Goal: Information Seeking & Learning: Learn about a topic

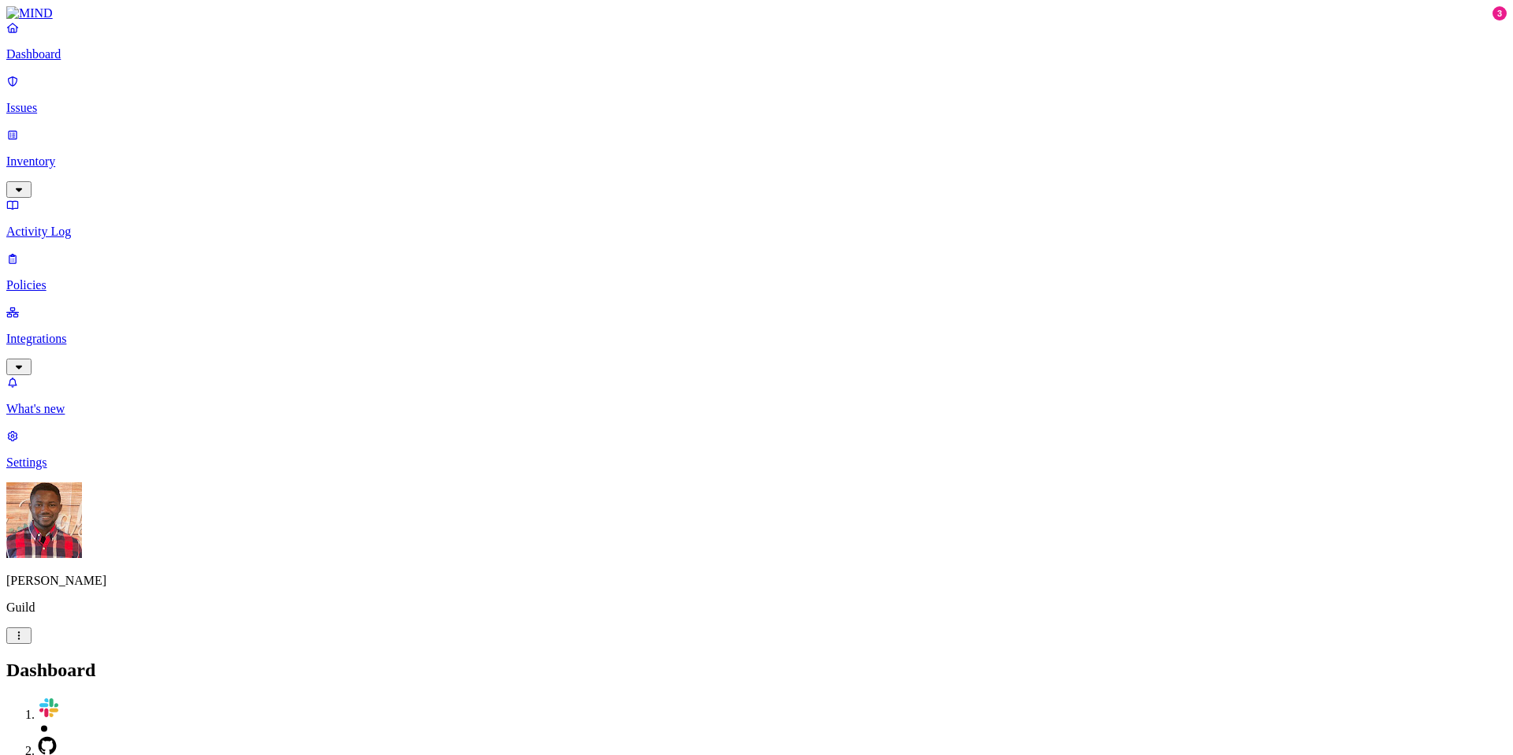
click at [81, 278] on p "Policies" at bounding box center [756, 285] width 1500 height 14
click at [78, 104] on p "Issues" at bounding box center [756, 108] width 1500 height 14
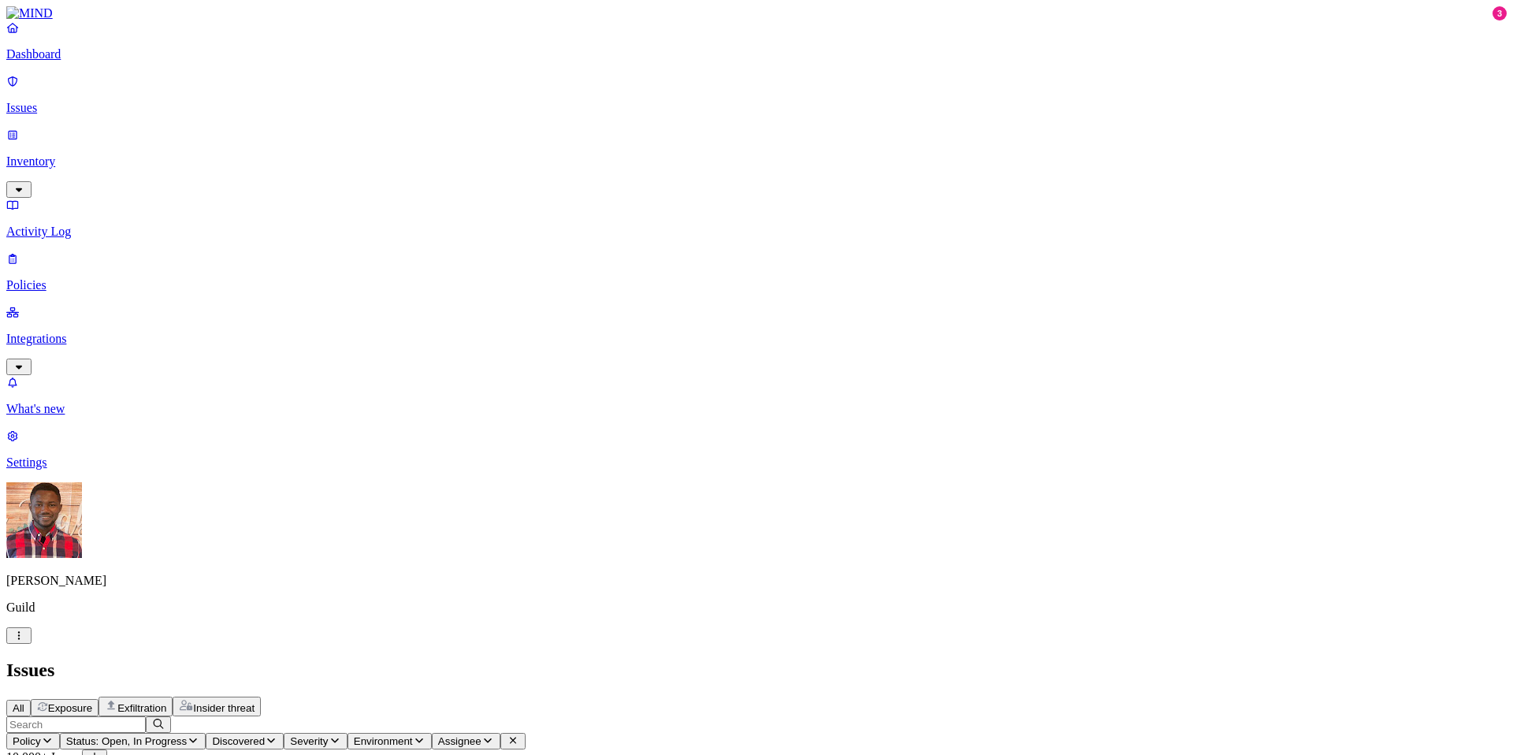
click at [146, 716] on input "text" at bounding box center [75, 724] width 139 height 17
click at [197, 738] on icon "button" at bounding box center [193, 740] width 8 height 5
click at [407, 236] on button "button" at bounding box center [413, 238] width 13 height 5
click at [146, 716] on input "text" at bounding box center [75, 724] width 139 height 17
type input "salesforce"
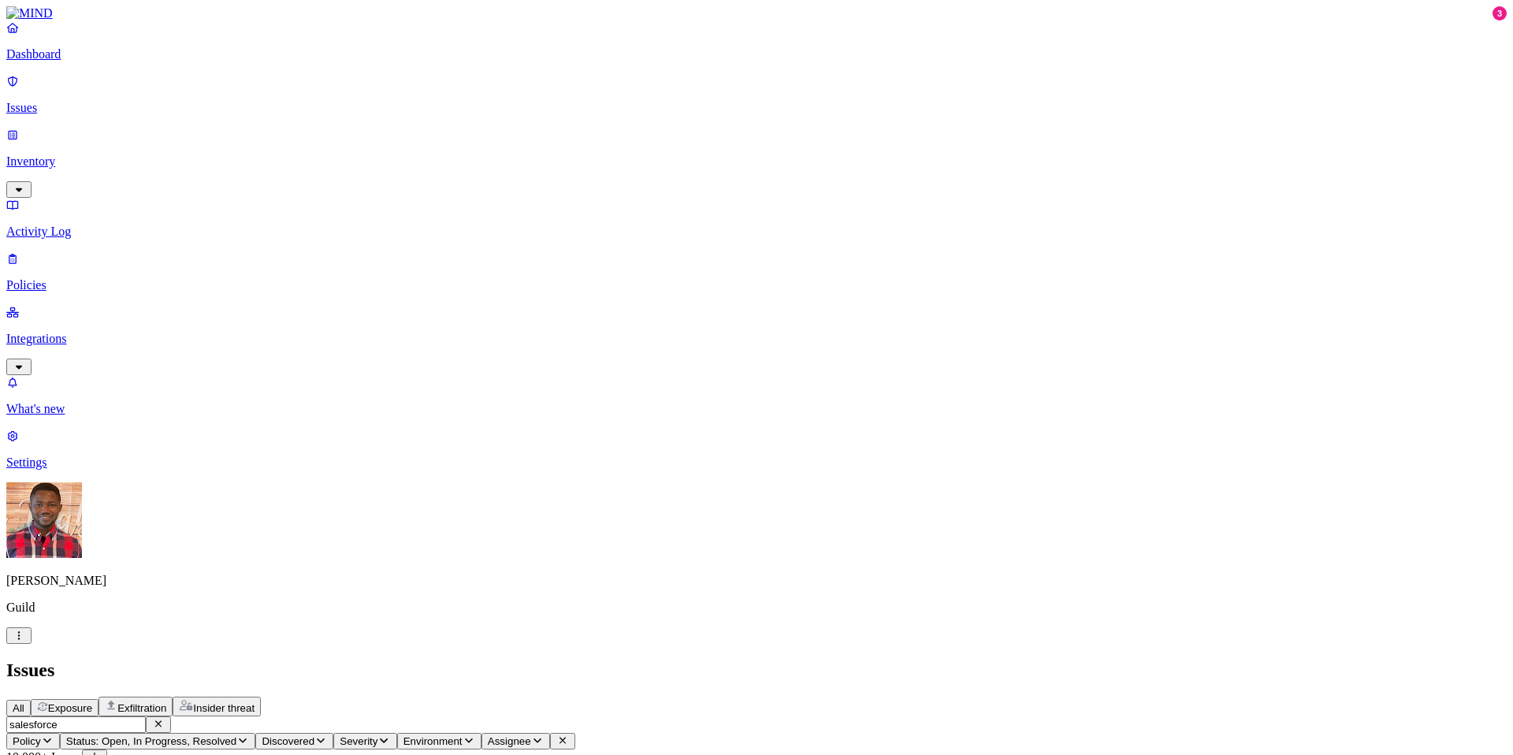
click at [390, 735] on icon "button" at bounding box center [383, 740] width 13 height 10
click at [670, 128] on button "button" at bounding box center [676, 130] width 13 height 5
click at [948, 696] on div "All Exposure Exfiltration Insider threat" at bounding box center [756, 706] width 1500 height 20
click at [162, 721] on icon "button" at bounding box center [158, 724] width 6 height 6
click at [327, 735] on icon "button" at bounding box center [320, 740] width 13 height 10
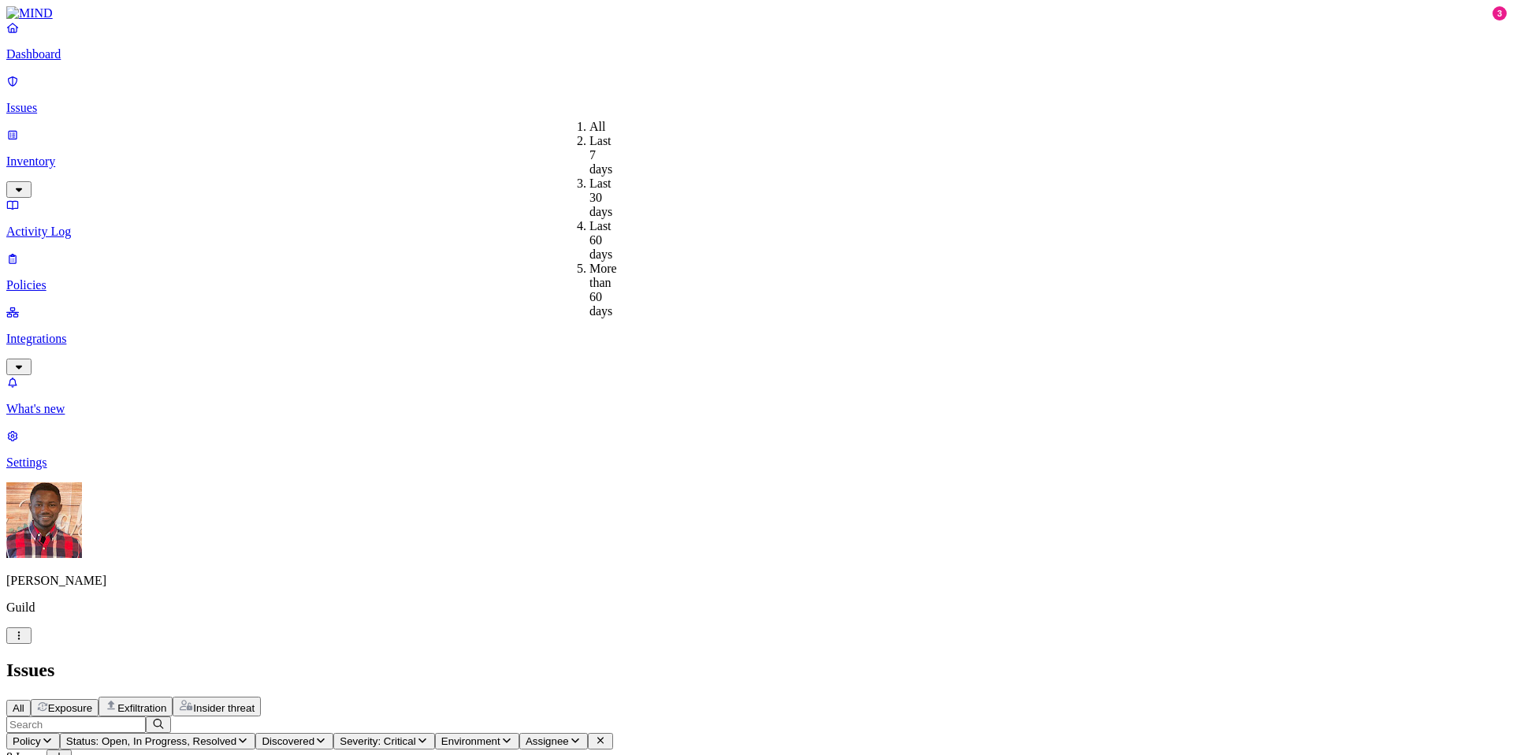
click at [649, 696] on div "All Exposure Exfiltration Insider threat" at bounding box center [756, 706] width 1500 height 20
click at [513, 735] on icon "button" at bounding box center [506, 740] width 13 height 10
click at [581, 735] on icon "button" at bounding box center [575, 740] width 13 height 10
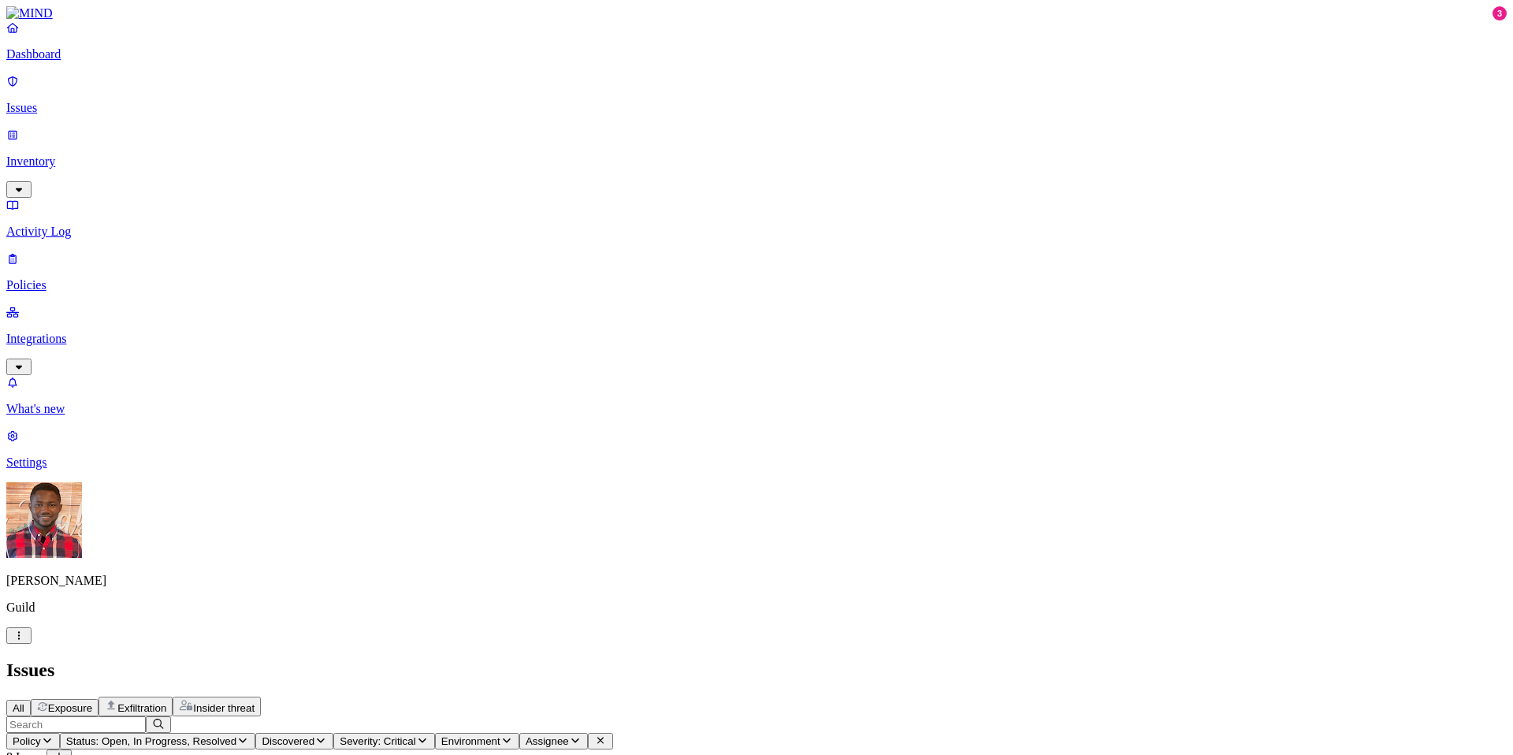
click at [92, 702] on span "Exposure" at bounding box center [70, 708] width 44 height 12
click at [166, 702] on span "Exfiltration" at bounding box center [141, 708] width 49 height 12
click at [256, 733] on button "Status: Open, In Progress, Resolved" at bounding box center [158, 741] width 196 height 17
click at [537, 696] on div "All Exposure Exfiltration Insider threat" at bounding box center [756, 706] width 1500 height 20
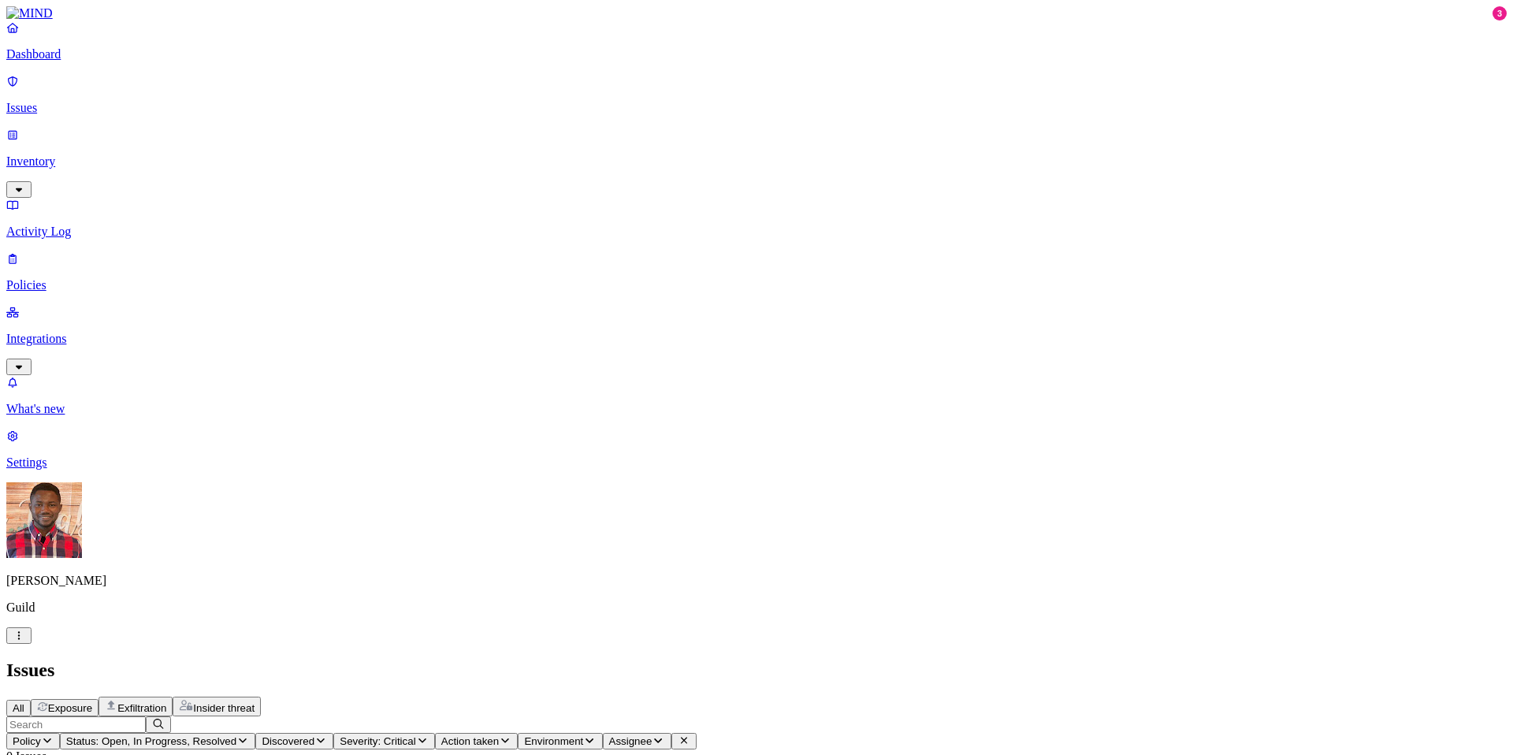
click at [254, 702] on span "Insider threat" at bounding box center [223, 708] width 61 height 12
click at [24, 702] on span "All" at bounding box center [19, 708] width 12 height 12
click at [110, 154] on p "Inventory" at bounding box center [756, 161] width 1500 height 14
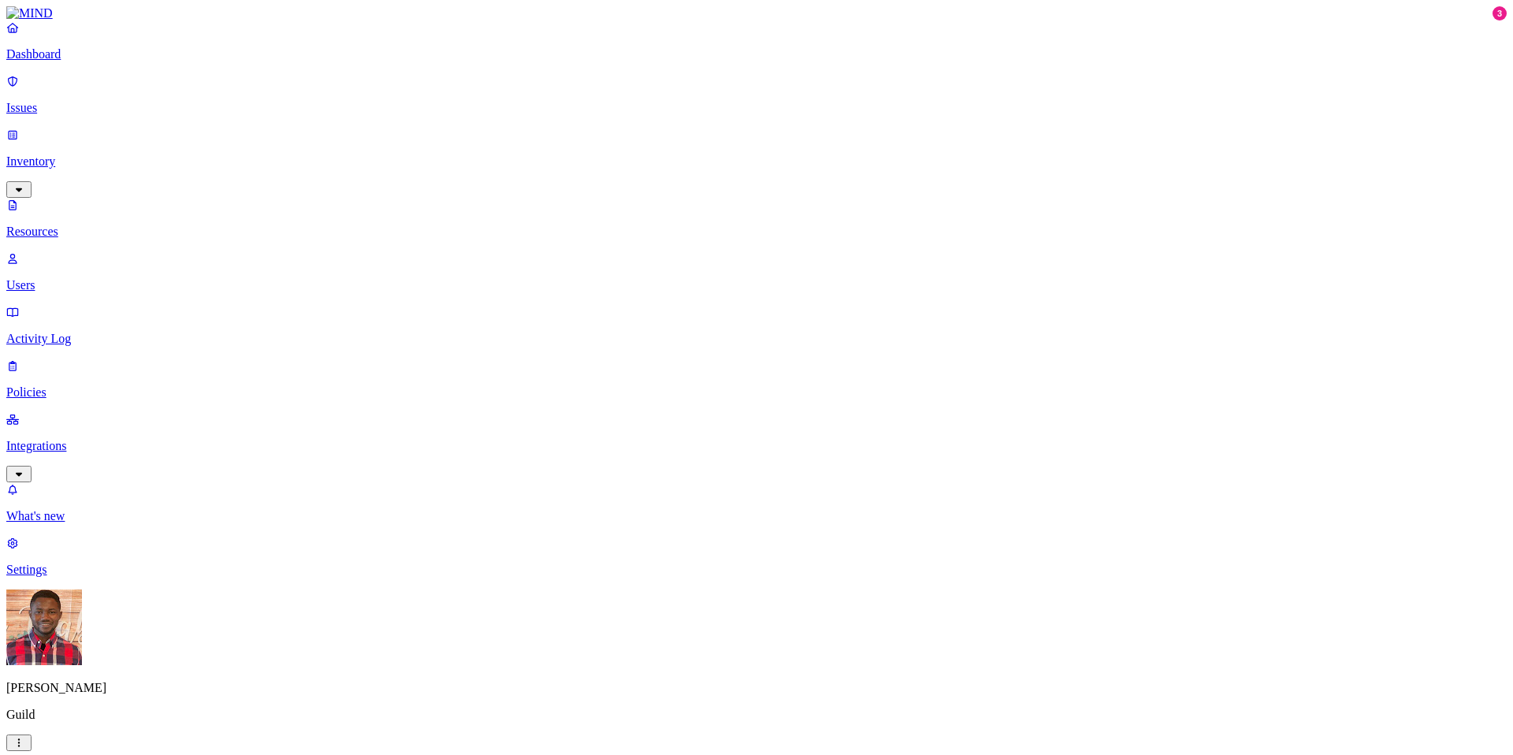
click at [95, 278] on p "Users" at bounding box center [756, 285] width 1500 height 14
click at [90, 305] on link "Activity Log" at bounding box center [756, 325] width 1500 height 41
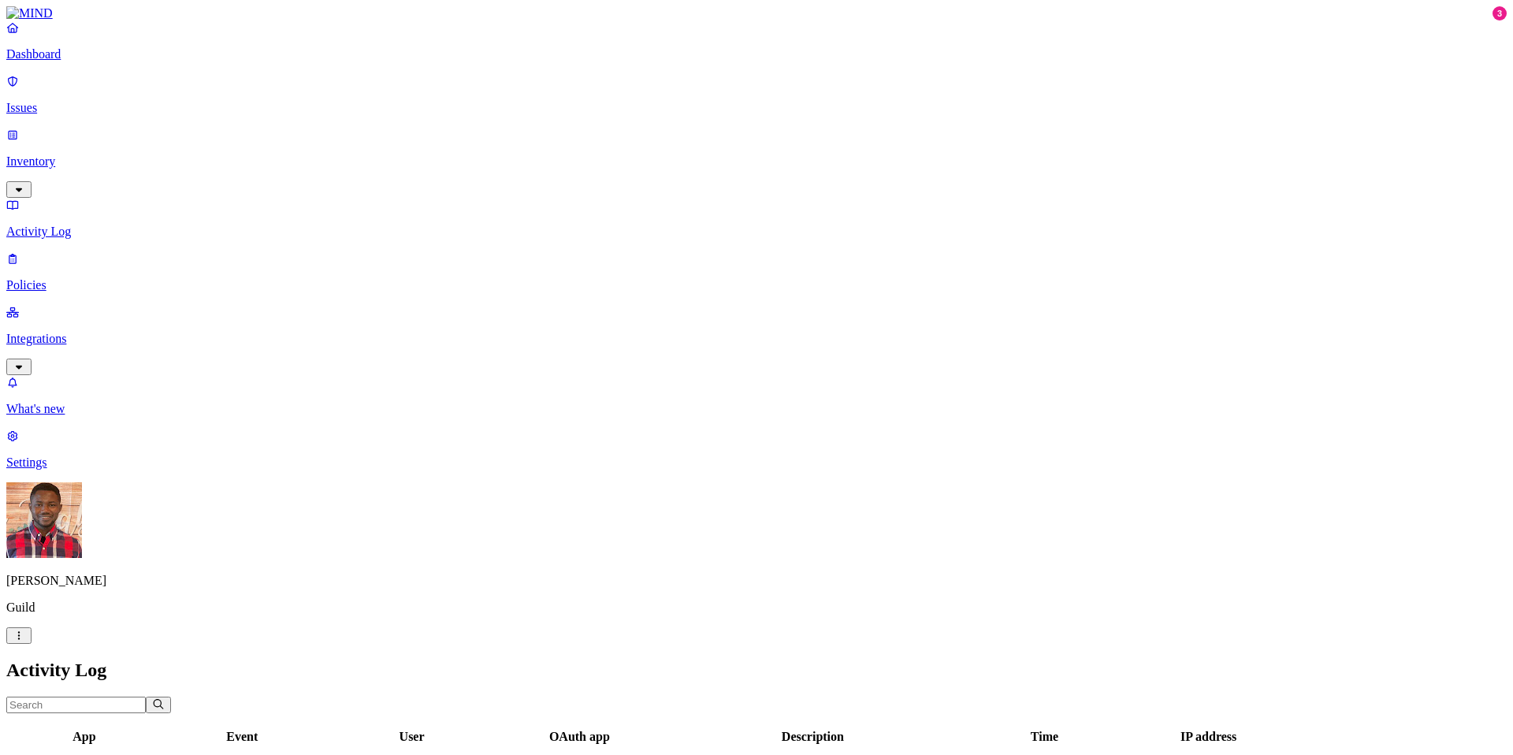
scroll to position [1, 0]
click at [73, 278] on p "Policies" at bounding box center [756, 285] width 1500 height 14
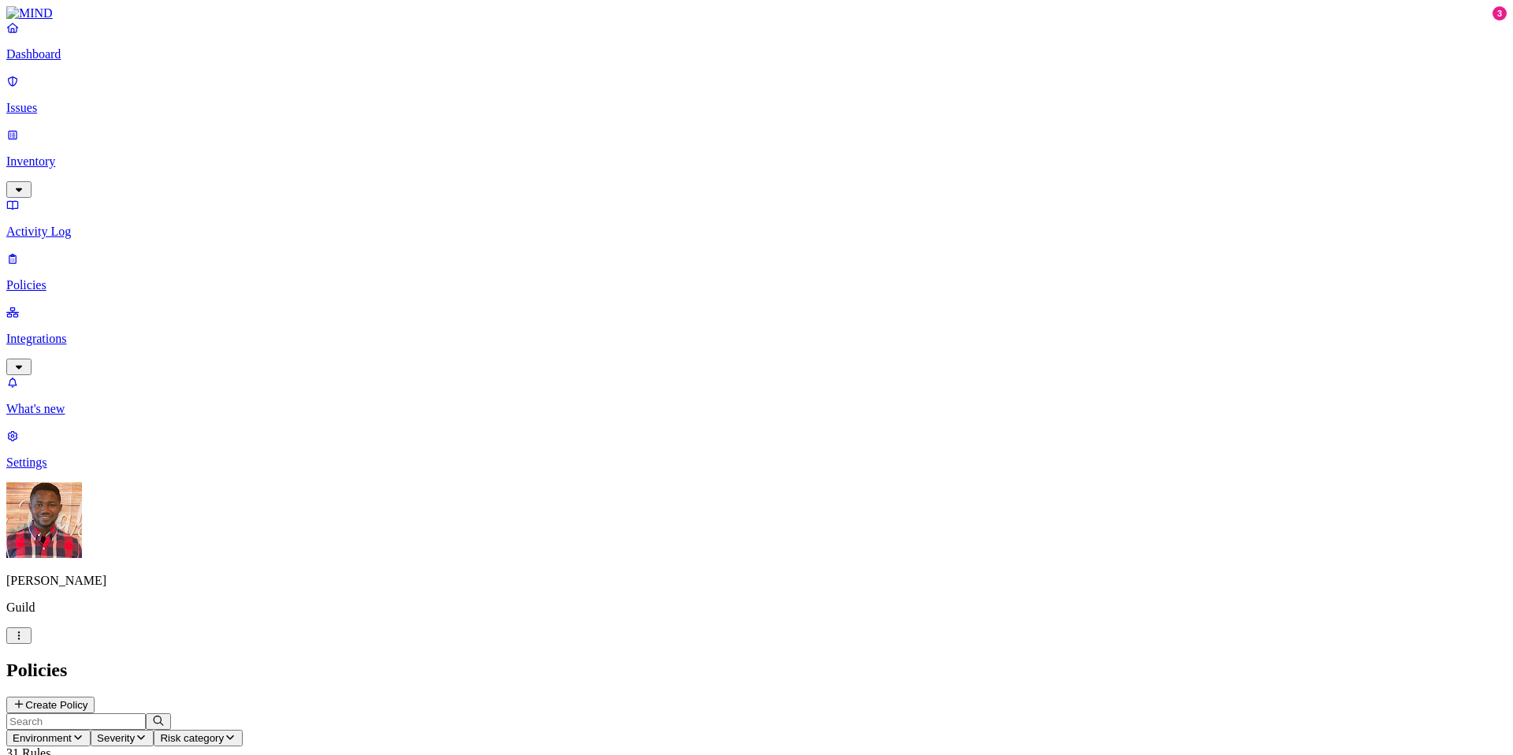
click at [145, 735] on icon "button" at bounding box center [141, 737] width 8 height 5
click at [435, 132] on button "button" at bounding box center [441, 134] width 13 height 5
click at [649, 659] on h2 "Policies" at bounding box center [756, 669] width 1500 height 21
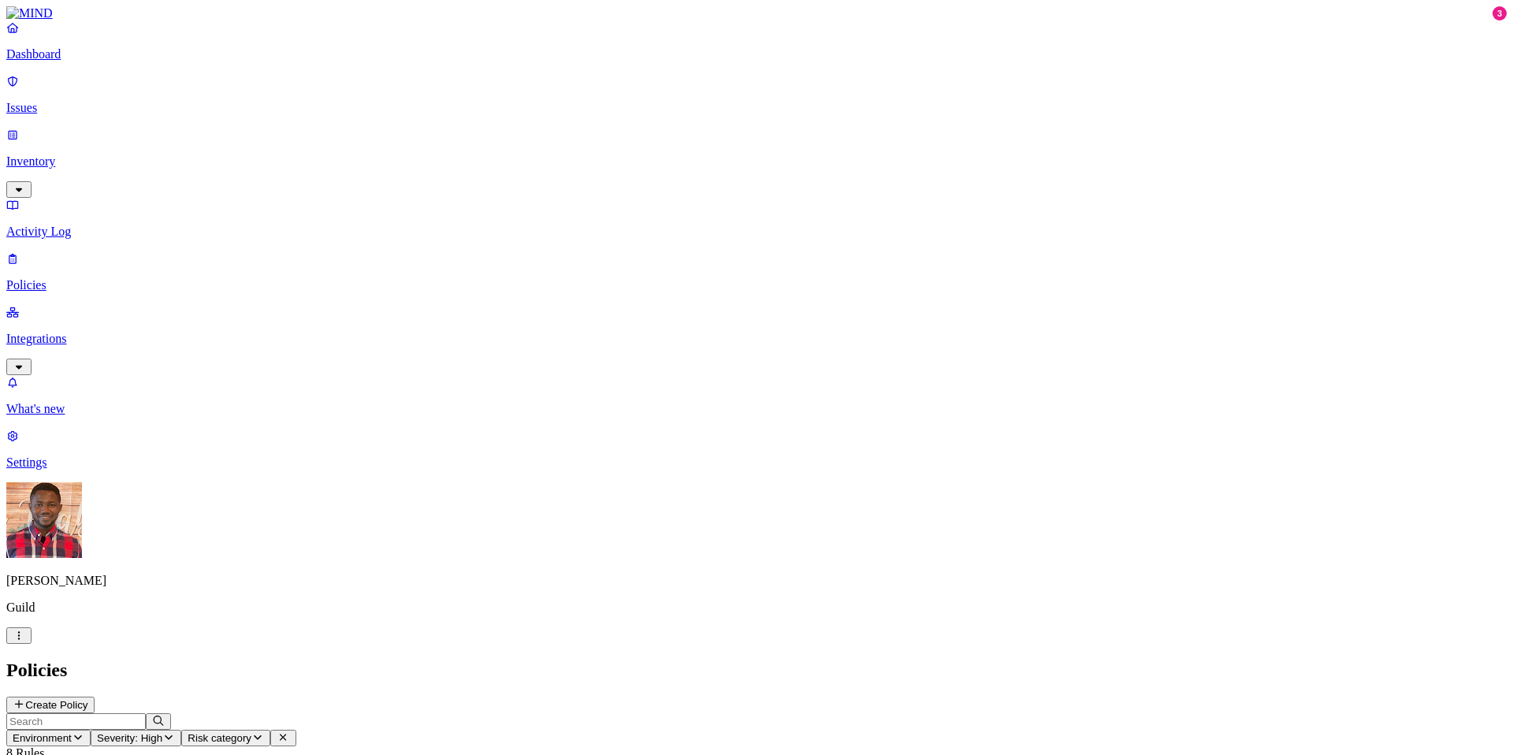
click at [89, 154] on p "Inventory" at bounding box center [756, 161] width 1500 height 14
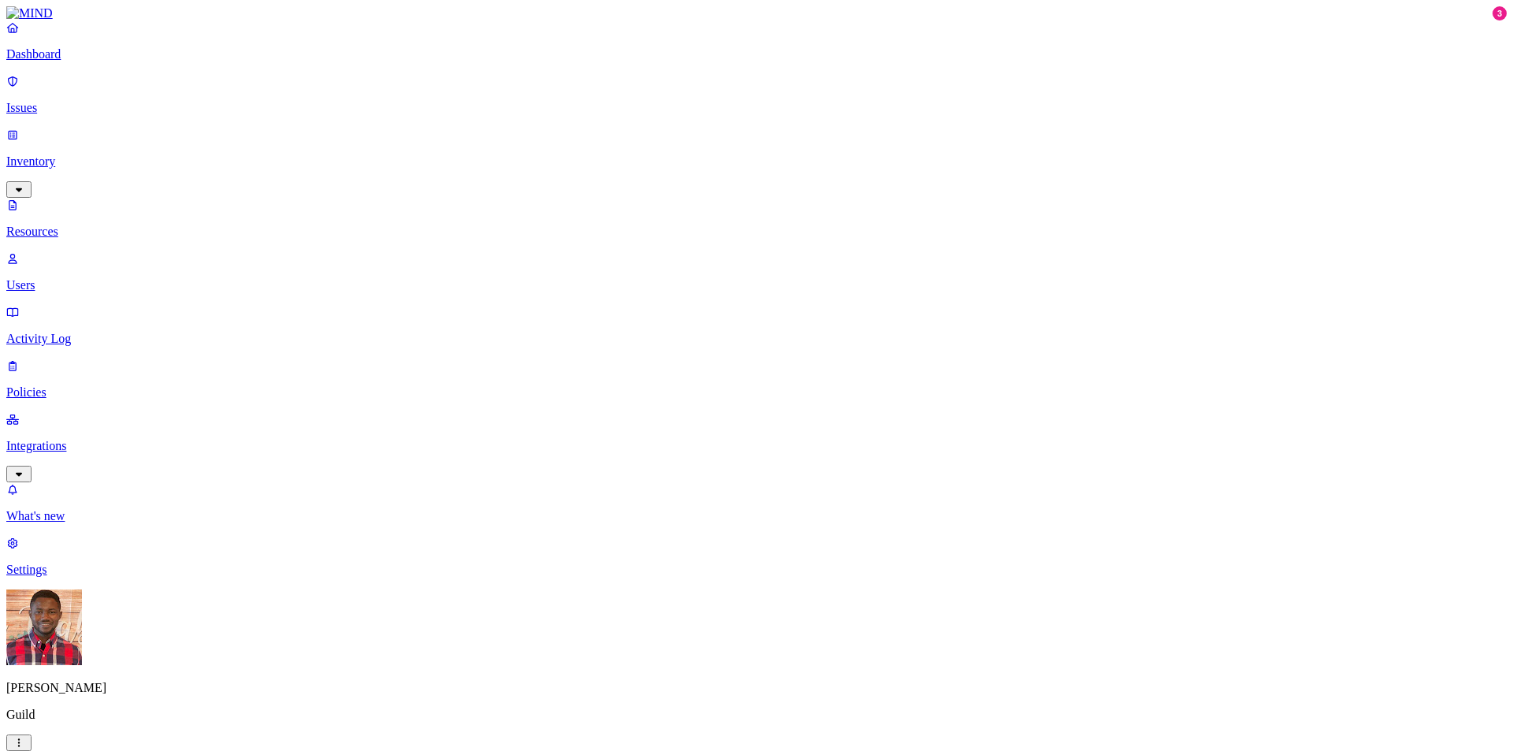
scroll to position [6, 0]
click at [95, 385] on p "Policies" at bounding box center [756, 392] width 1500 height 14
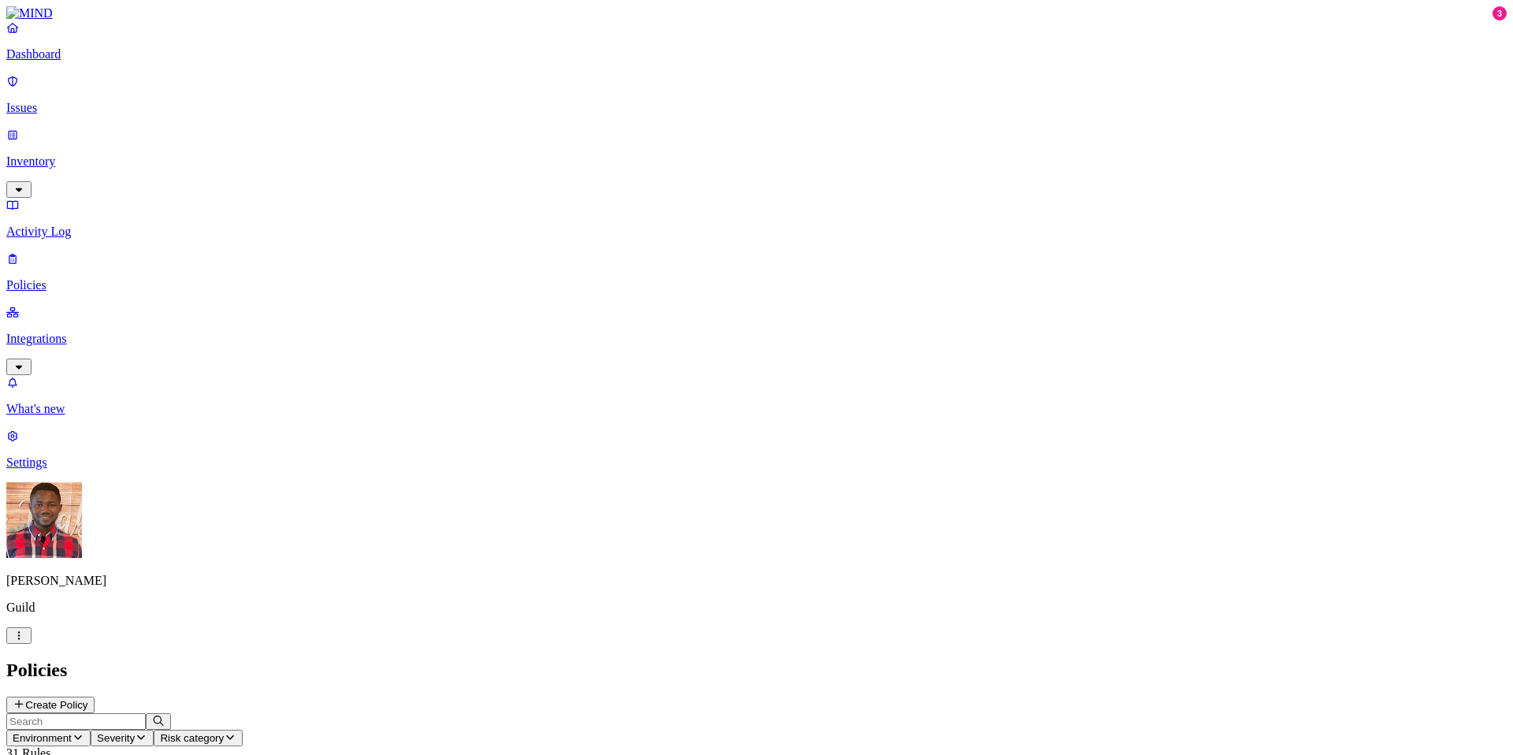
click at [66, 101] on p "Issues" at bounding box center [756, 108] width 1500 height 14
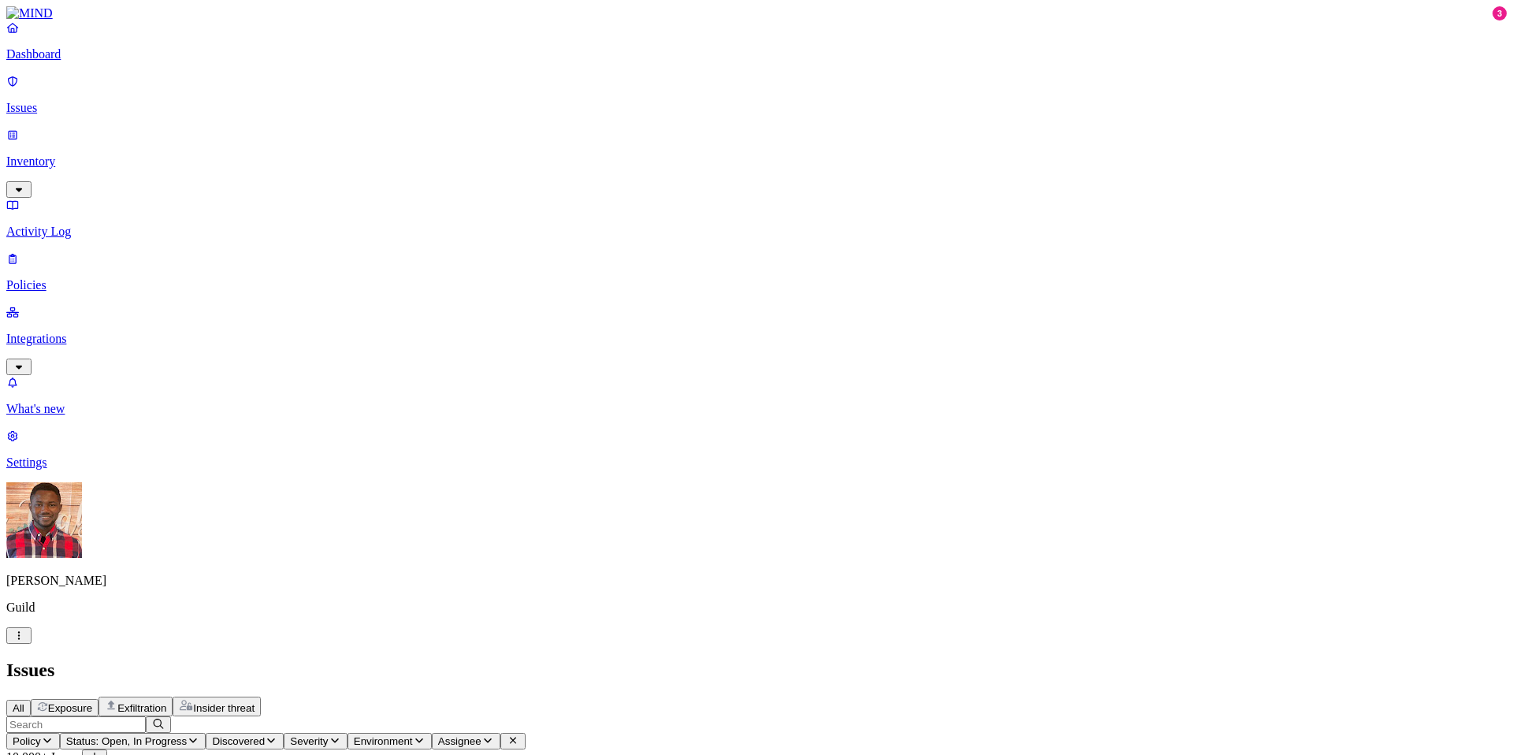
click at [146, 716] on input "text" at bounding box center [75, 724] width 139 height 17
type input "sale"
click at [54, 735] on icon "button" at bounding box center [47, 740] width 13 height 10
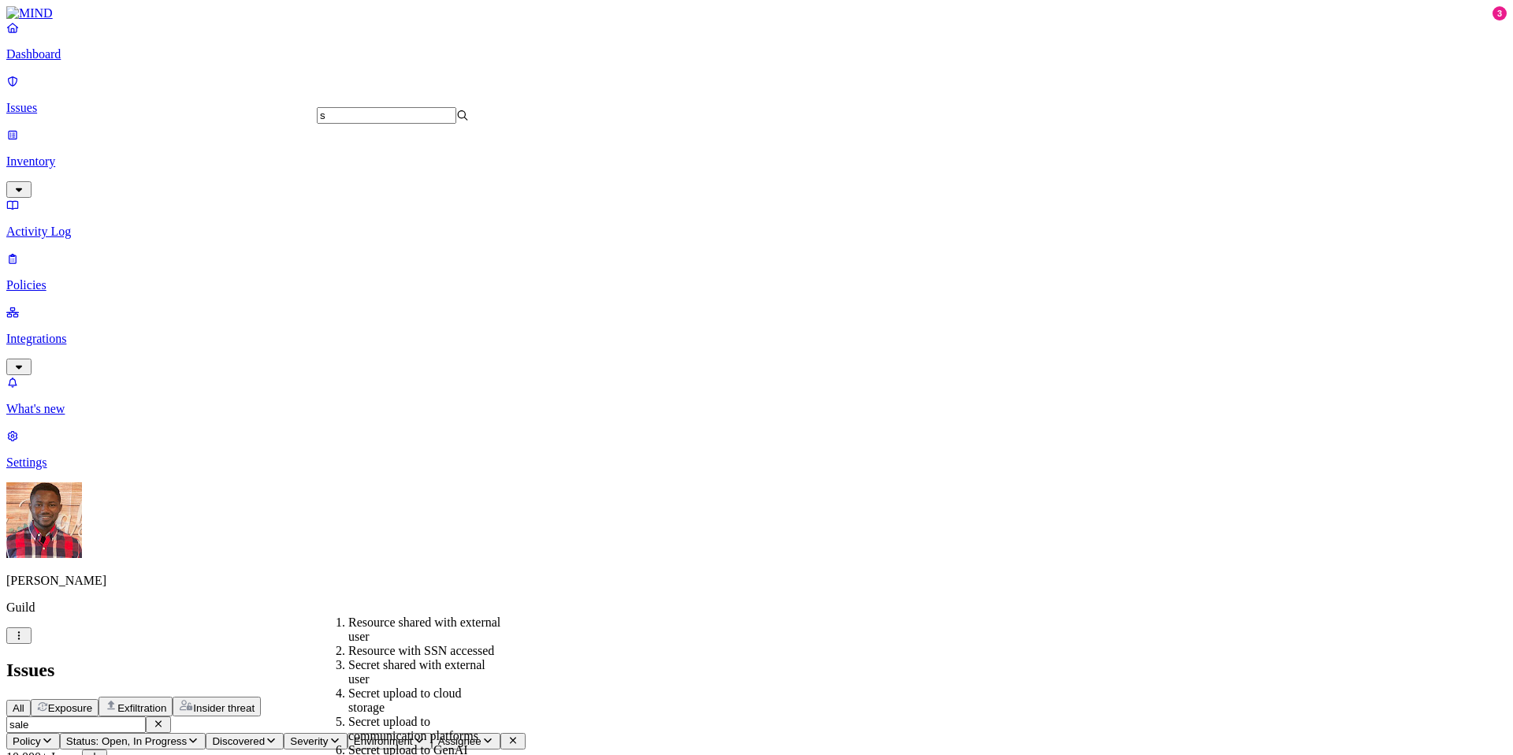
scroll to position [0, 0]
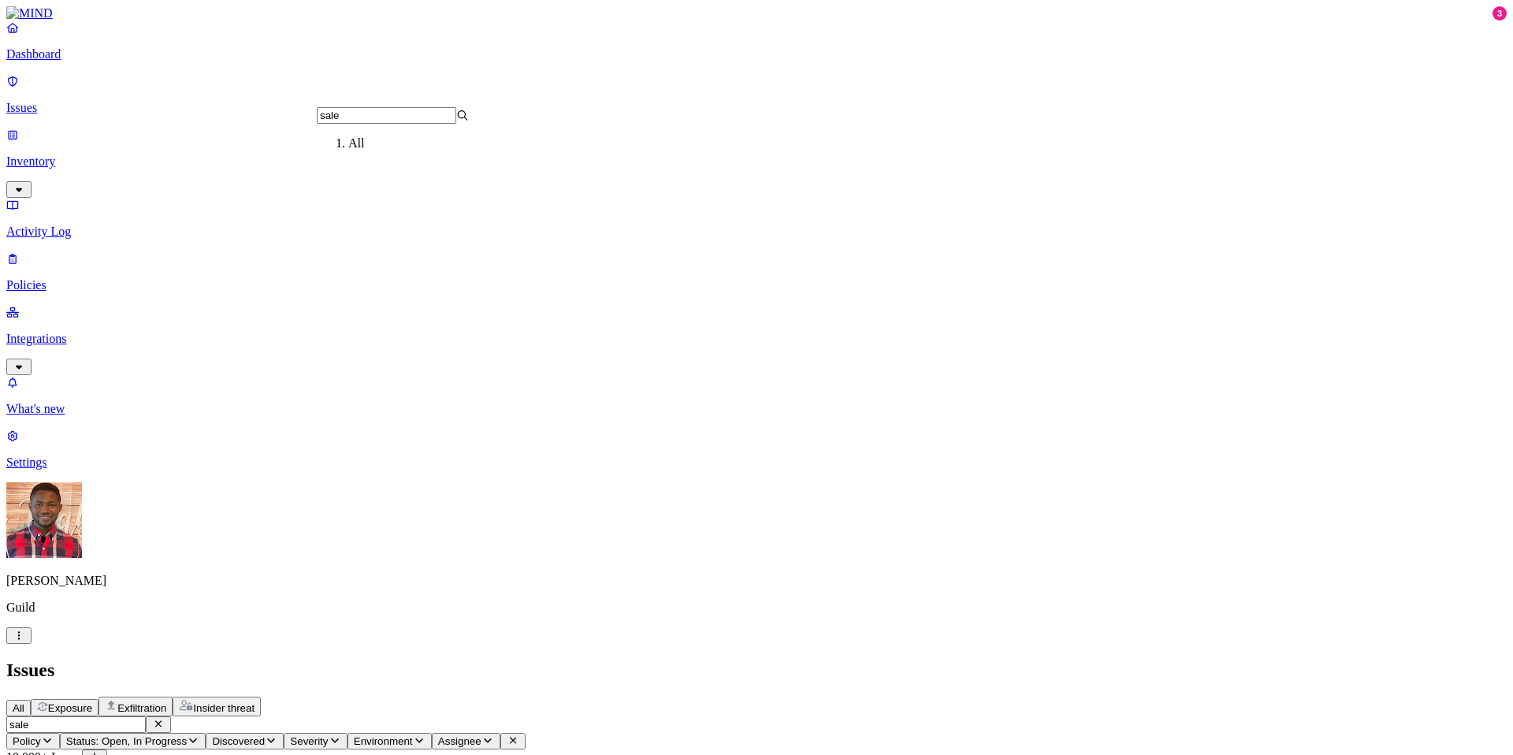
type input "sales"
click at [165, 719] on icon "button" at bounding box center [158, 724] width 13 height 10
click at [54, 735] on icon "button" at bounding box center [47, 740] width 13 height 10
type input "salesforce"
click at [54, 735] on icon "button" at bounding box center [47, 740] width 13 height 10
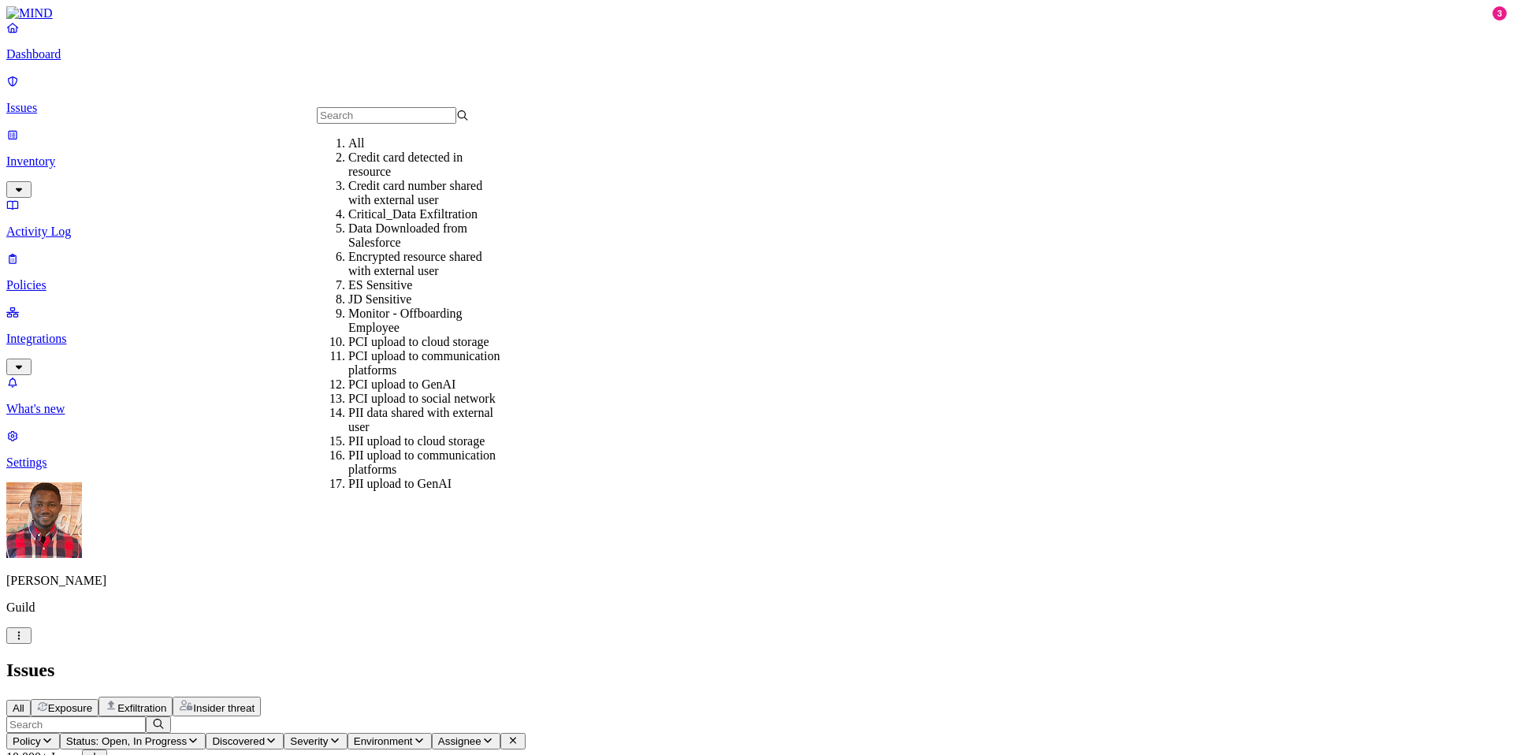
scroll to position [53, 0]
click at [387, 221] on div "Data Downloaded from Salesforce" at bounding box center [424, 235] width 152 height 28
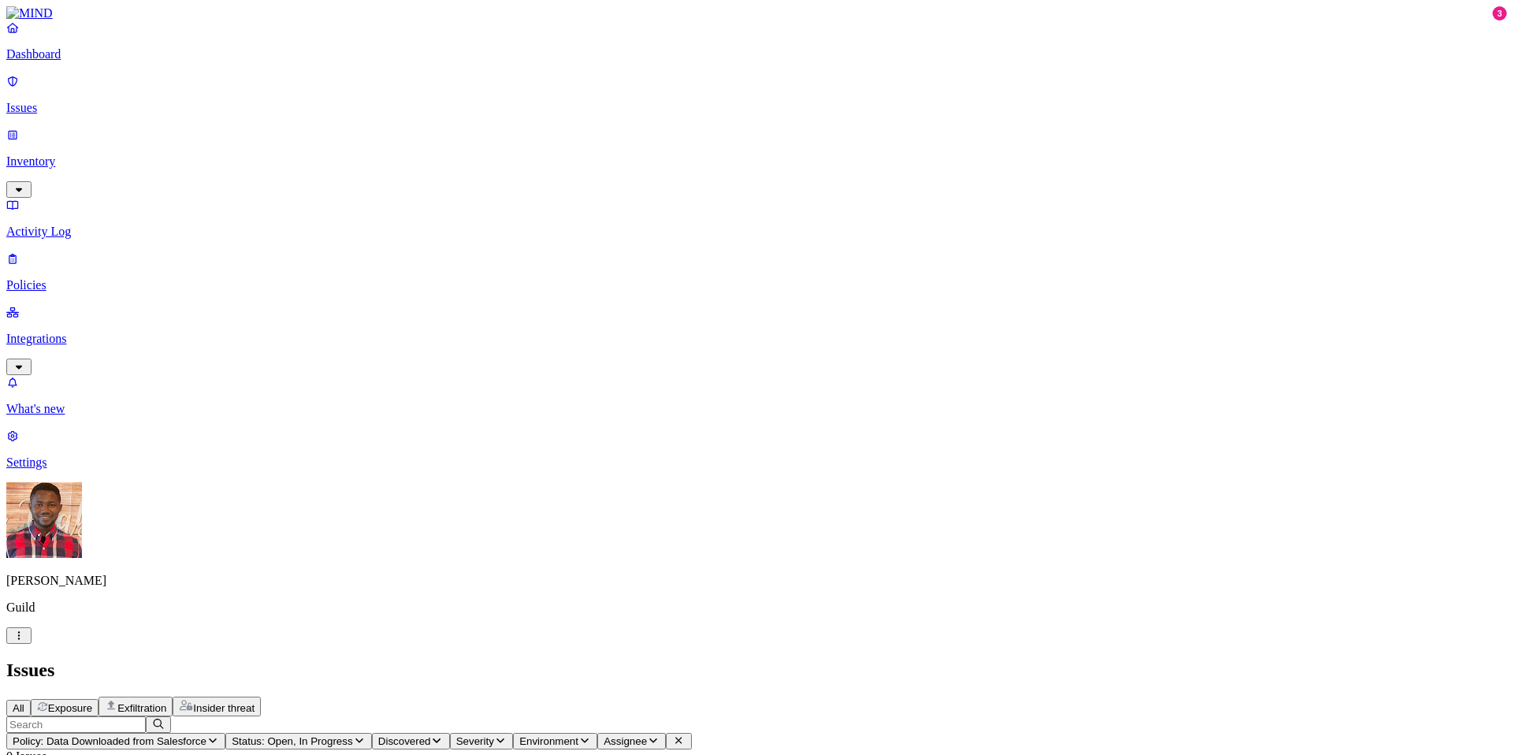
click at [372, 733] on button "Status: Open, In Progress" at bounding box center [298, 741] width 147 height 17
click at [539, 236] on button "button" at bounding box center [545, 238] width 13 height 5
click at [638, 696] on div "All Exposure Exfiltration Insider threat" at bounding box center [756, 706] width 1500 height 20
click at [492, 735] on icon "button" at bounding box center [486, 740] width 13 height 10
click at [834, 696] on div "All Exposure Exfiltration Insider threat" at bounding box center [756, 706] width 1500 height 20
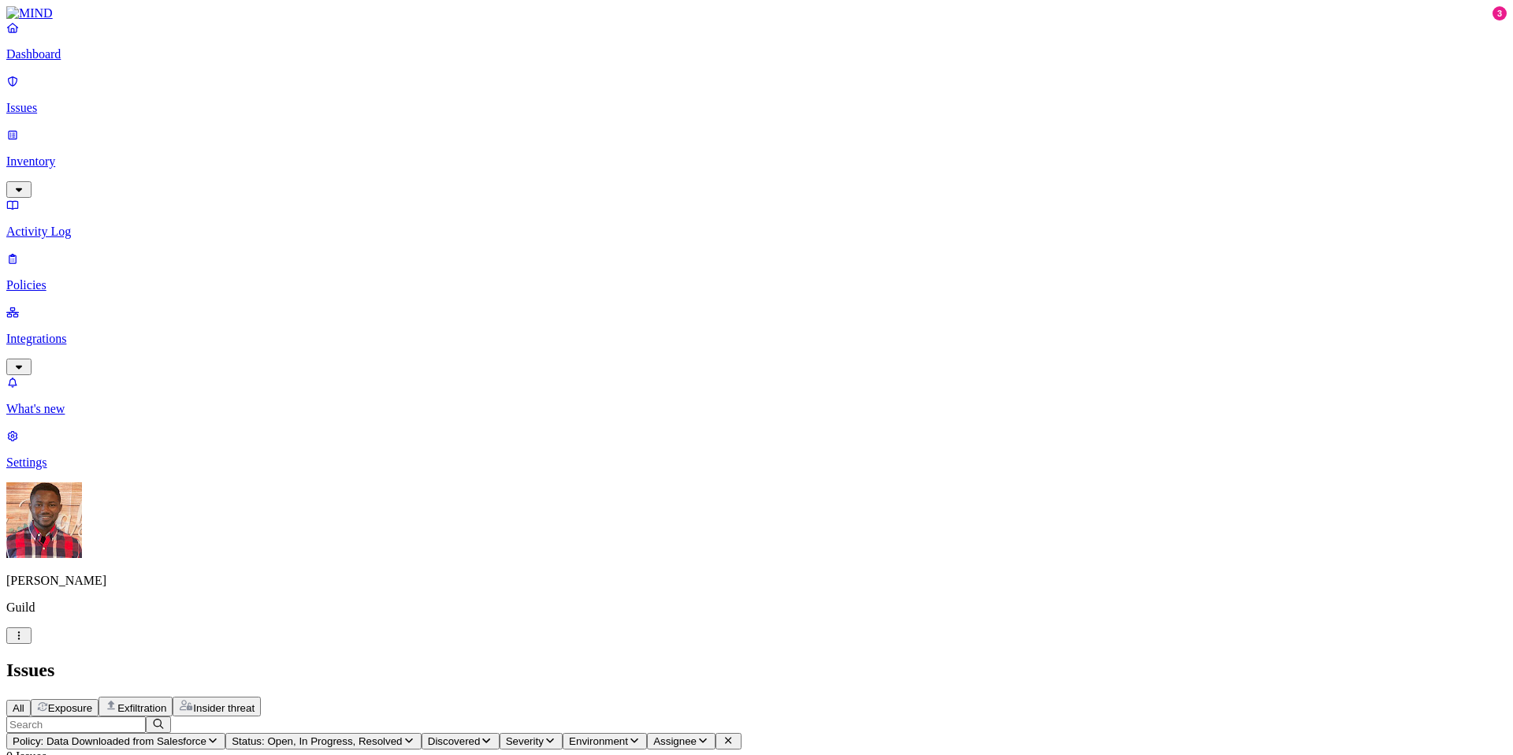
click at [638, 738] on icon "button" at bounding box center [634, 740] width 8 height 5
click at [899, 696] on div "All Exposure Exfiltration Insider threat" at bounding box center [756, 706] width 1500 height 20
click at [92, 702] on span "Exposure" at bounding box center [70, 708] width 44 height 12
click at [106, 332] on p "Integrations" at bounding box center [756, 339] width 1500 height 14
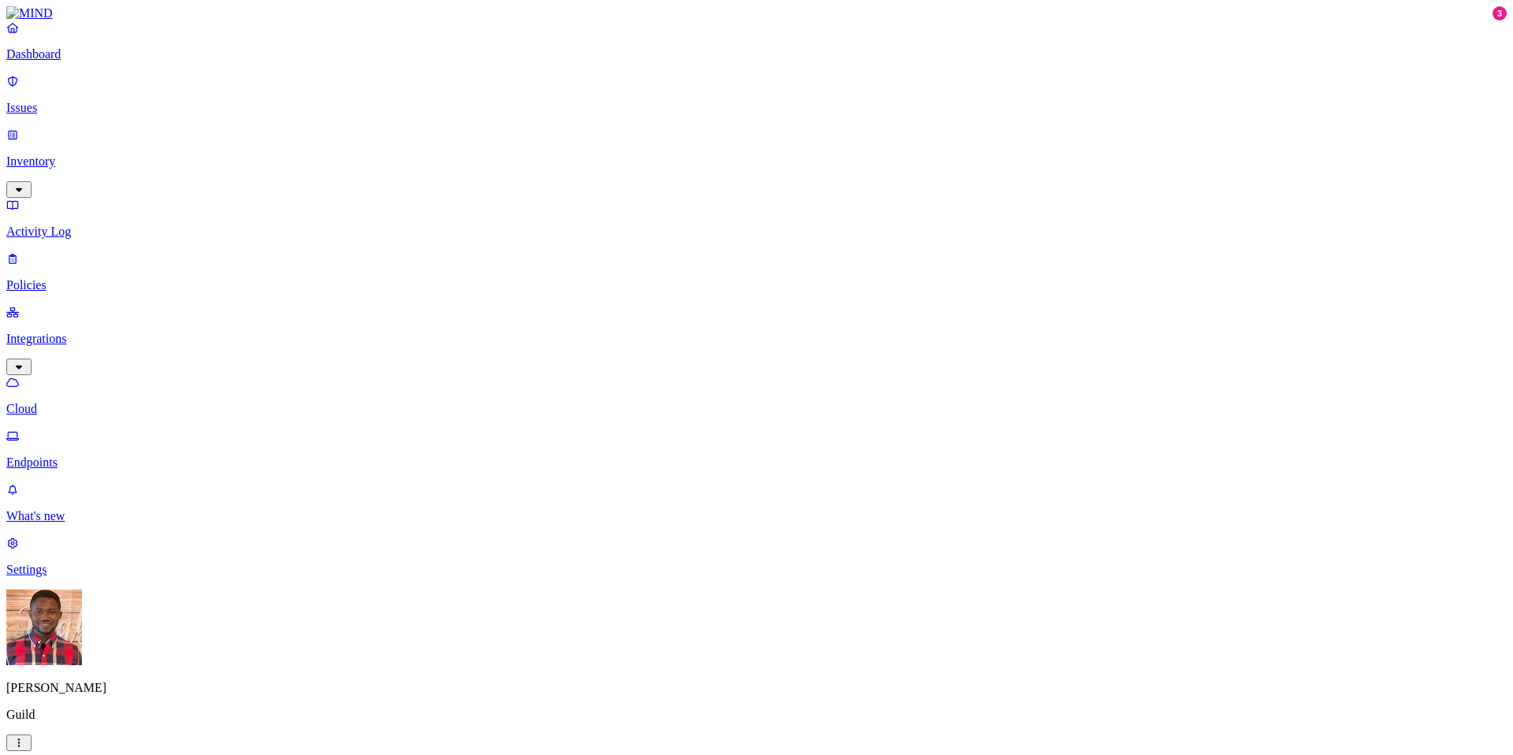
click at [87, 455] on p "Endpoints" at bounding box center [756, 462] width 1500 height 14
click at [84, 278] on p "Policies" at bounding box center [756, 285] width 1500 height 14
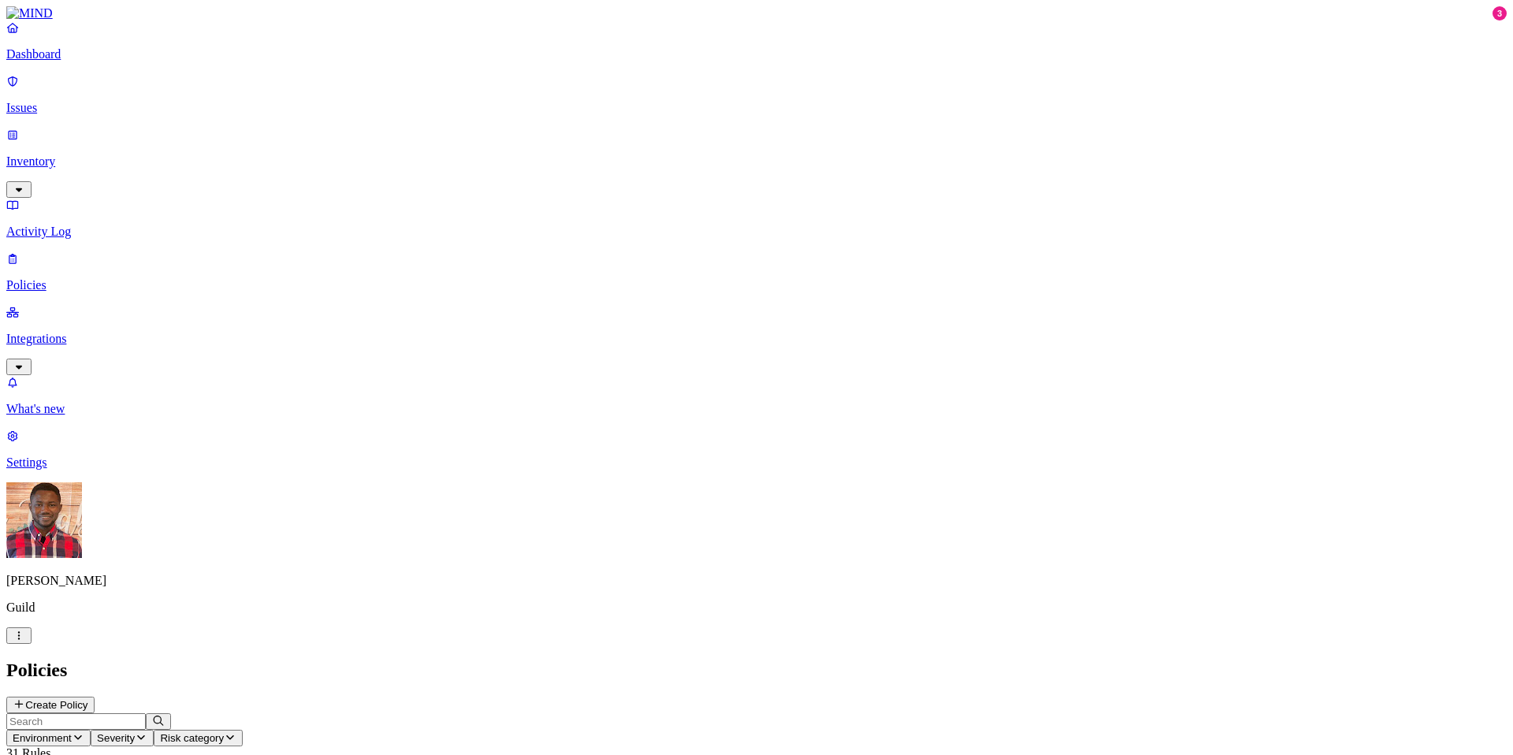
click at [292, 754] on th "Name" at bounding box center [187, 770] width 243 height 16
click at [386, 659] on div "Policies Create Policy" at bounding box center [756, 686] width 1500 height 54
click at [82, 735] on icon "button" at bounding box center [78, 737] width 8 height 5
click at [395, 659] on div "Policies Create Policy" at bounding box center [756, 686] width 1500 height 54
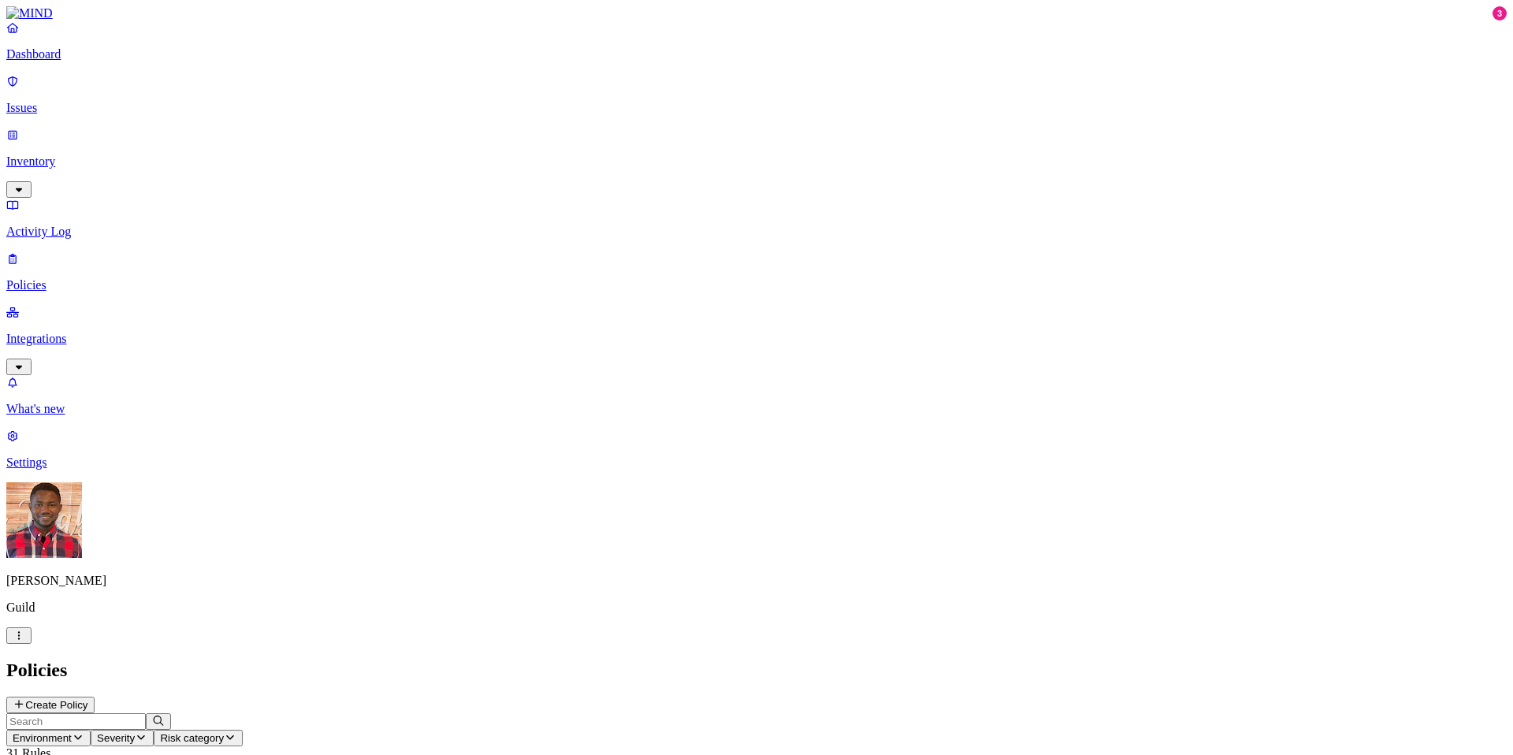
scroll to position [344, 0]
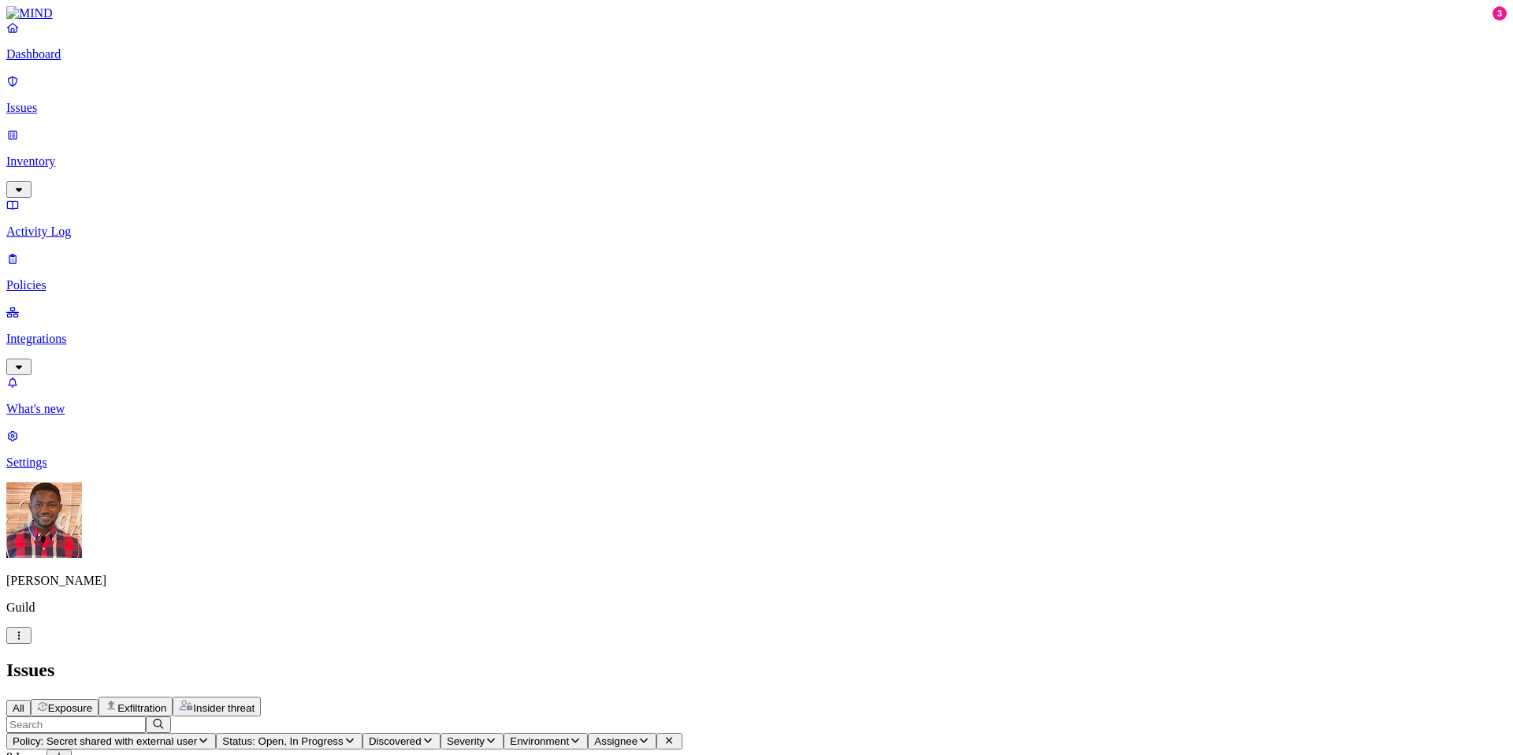
scroll to position [0, 62]
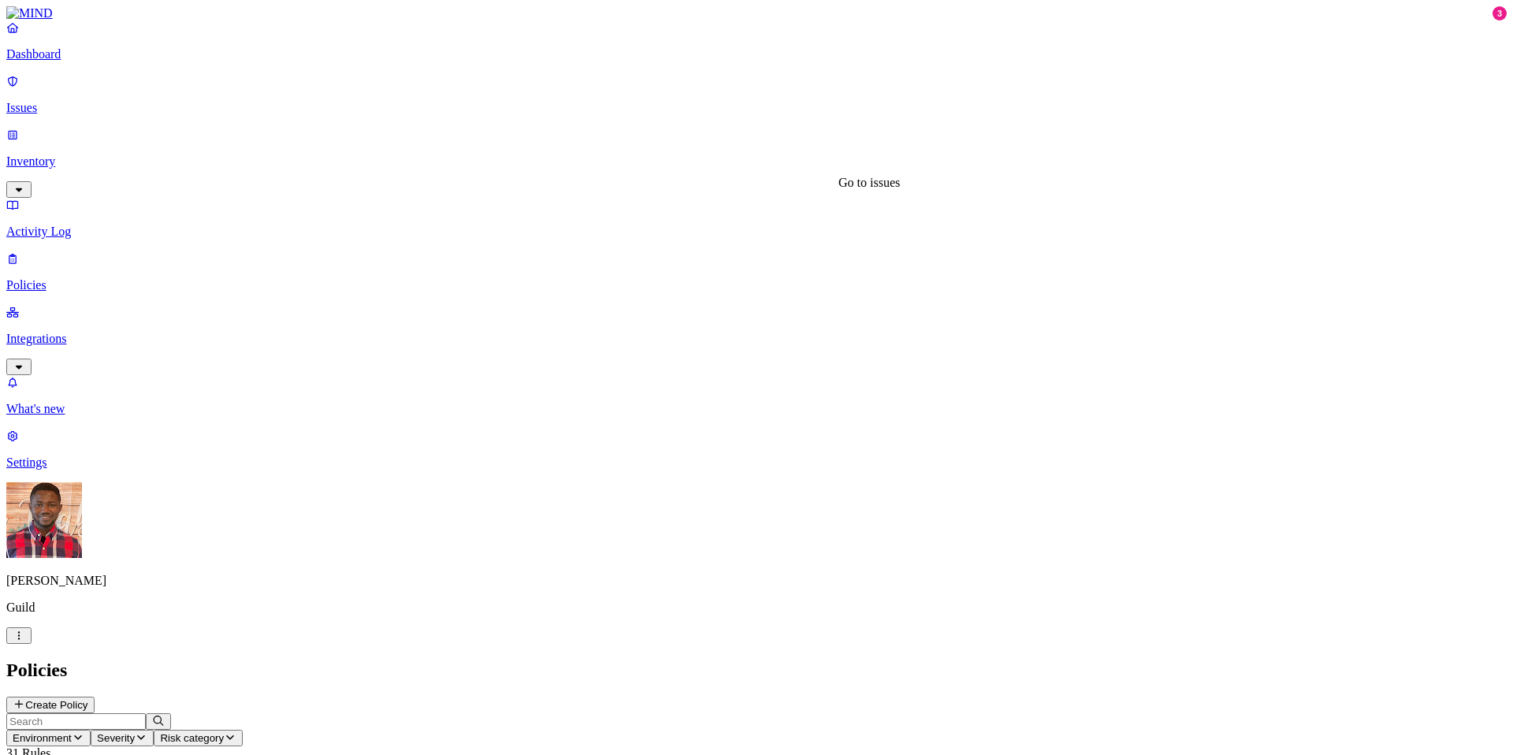
scroll to position [2, 0]
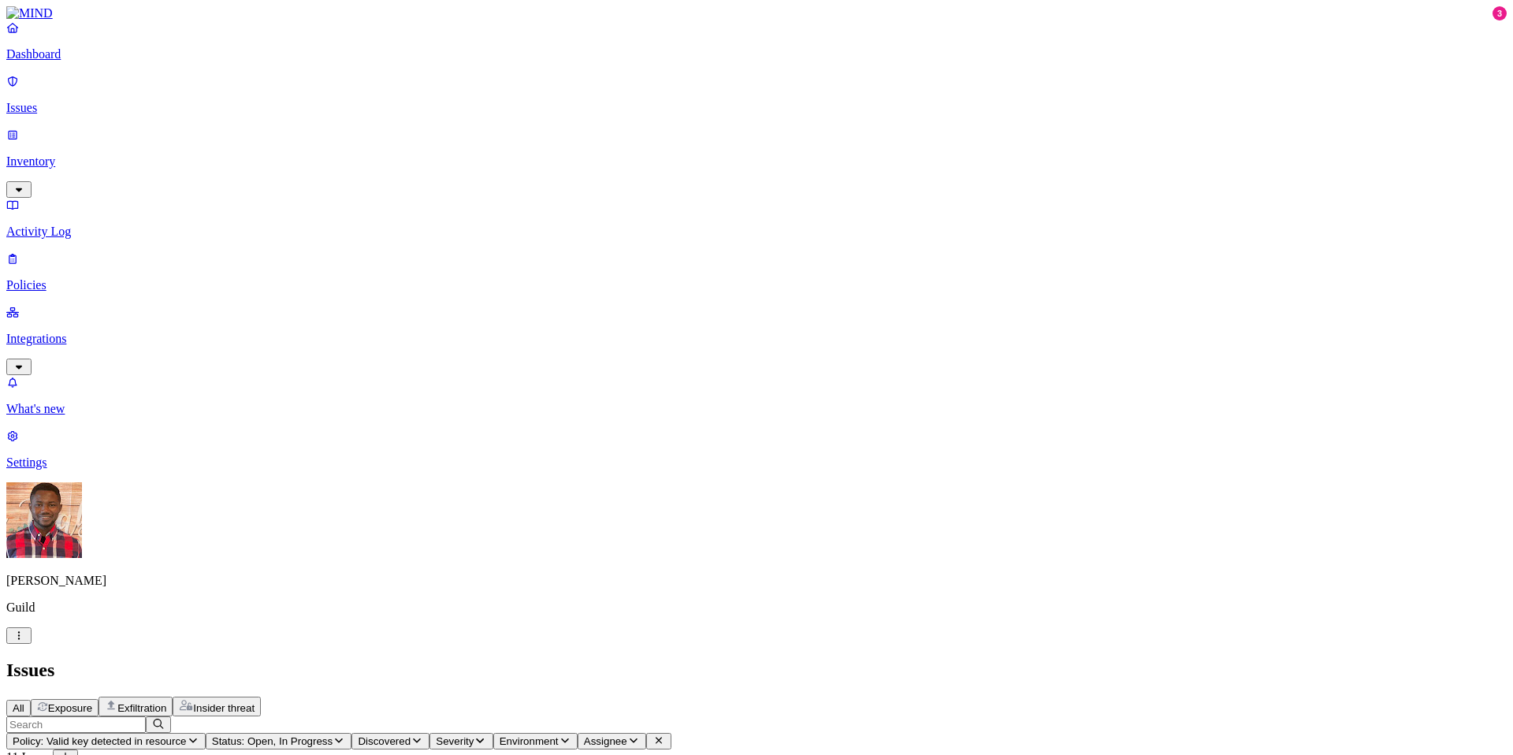
scroll to position [0, 2]
